Goal: Entertainment & Leisure: Consume media (video, audio)

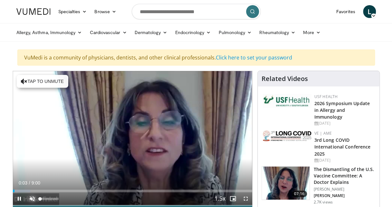
click at [32, 198] on span "Video Player" at bounding box center [32, 198] width 13 height 13
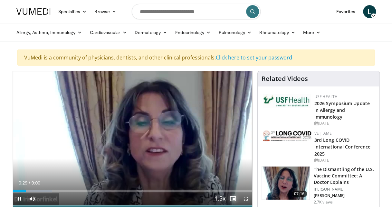
click at [232, 197] on span "Video Player" at bounding box center [232, 198] width 13 height 13
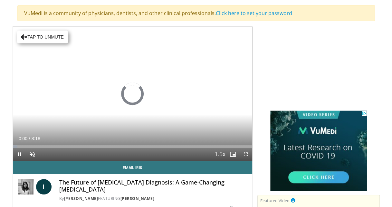
scroll to position [45, 0]
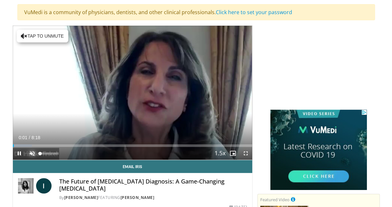
click at [30, 153] on span "Video Player" at bounding box center [32, 153] width 13 height 13
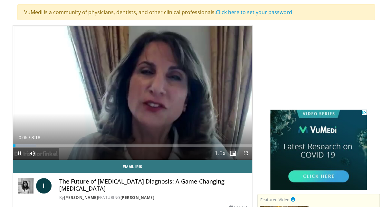
click at [232, 154] on span "Video Player" at bounding box center [232, 153] width 13 height 13
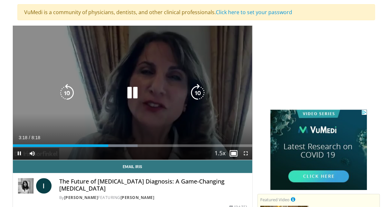
click at [131, 92] on icon "Video Player" at bounding box center [132, 93] width 18 height 18
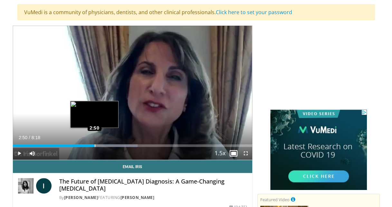
click at [94, 145] on div "Loaded : 52.18% 2:50 2:50" at bounding box center [132, 145] width 239 height 3
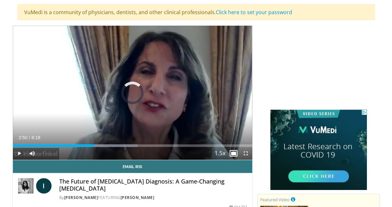
click at [87, 144] on div "2:50" at bounding box center [54, 145] width 82 height 3
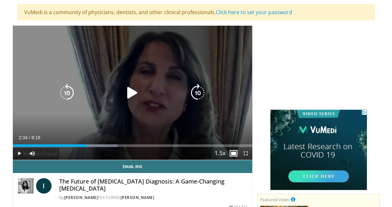
click at [131, 92] on icon "Video Player" at bounding box center [132, 93] width 18 height 18
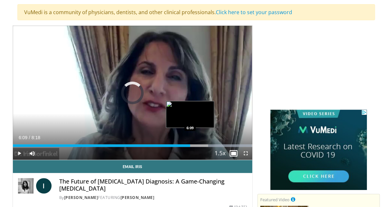
click at [190, 145] on div "Loaded : 100.00% 6:09 6:09" at bounding box center [132, 145] width 239 height 3
